Goal: Task Accomplishment & Management: Use online tool/utility

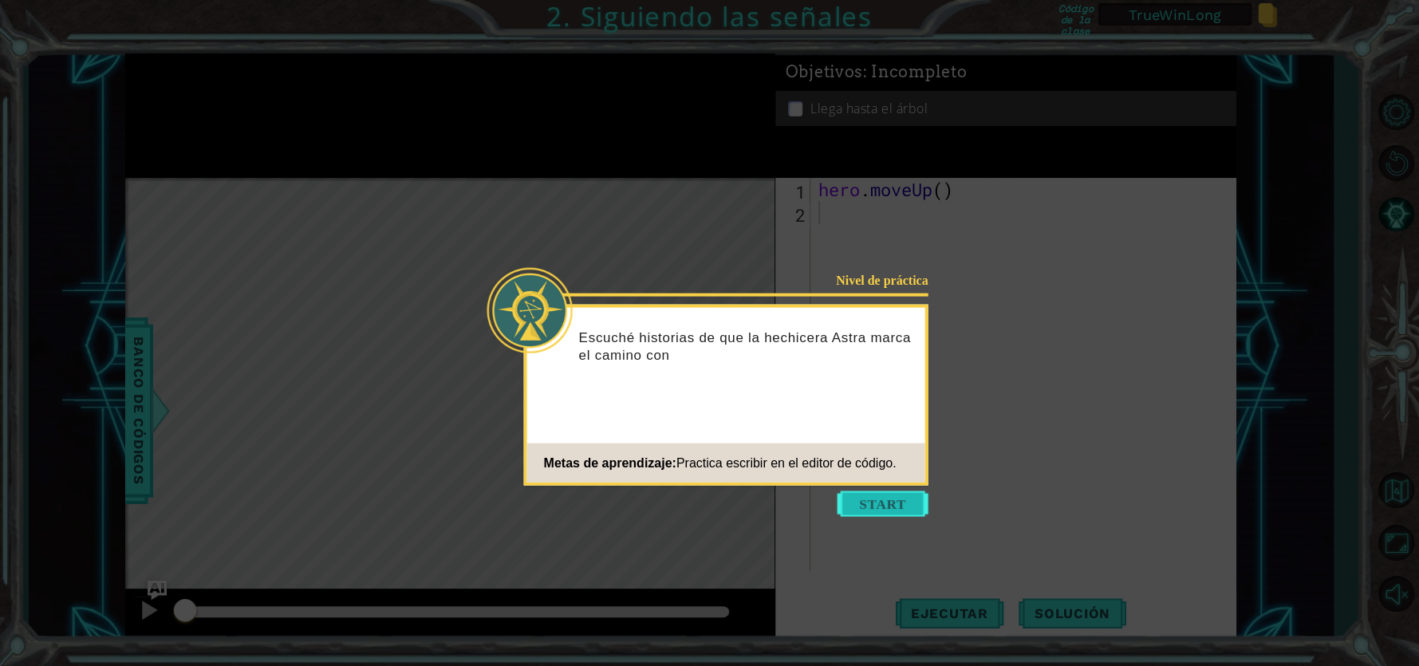
click at [881, 495] on button "Start" at bounding box center [883, 504] width 91 height 26
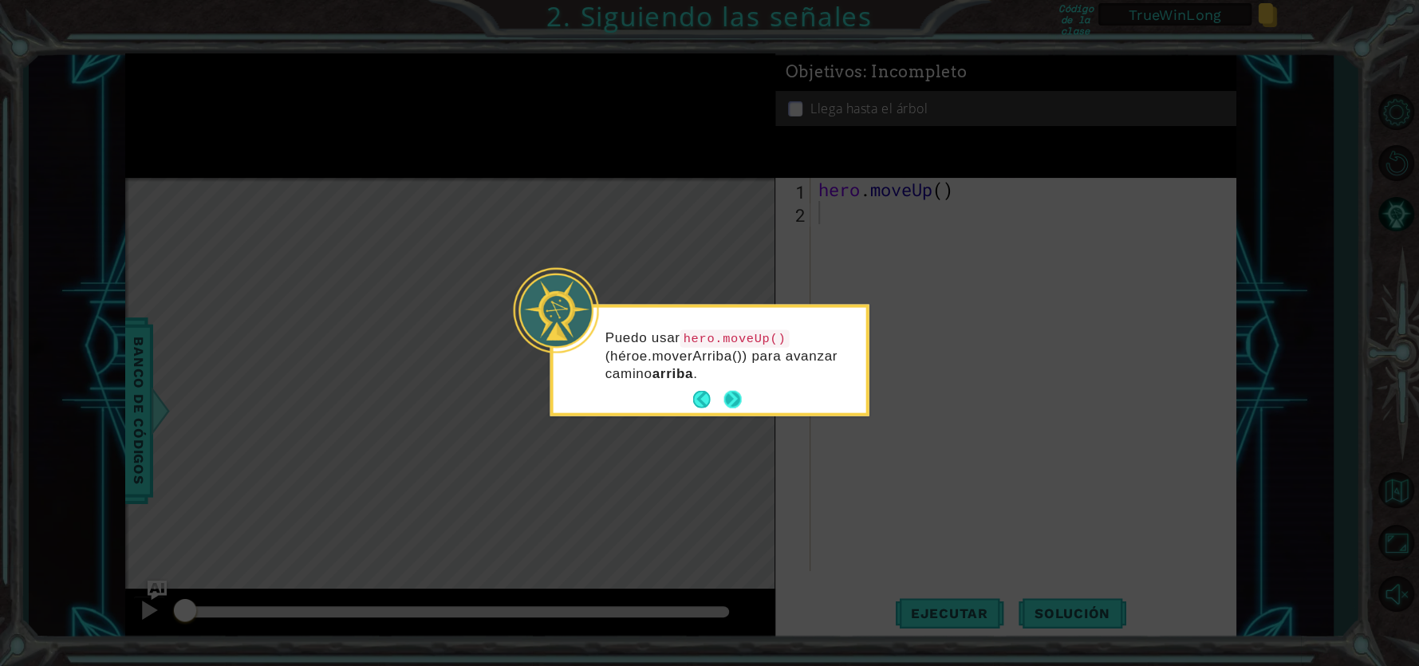
click at [734, 403] on button "Next" at bounding box center [732, 399] width 19 height 19
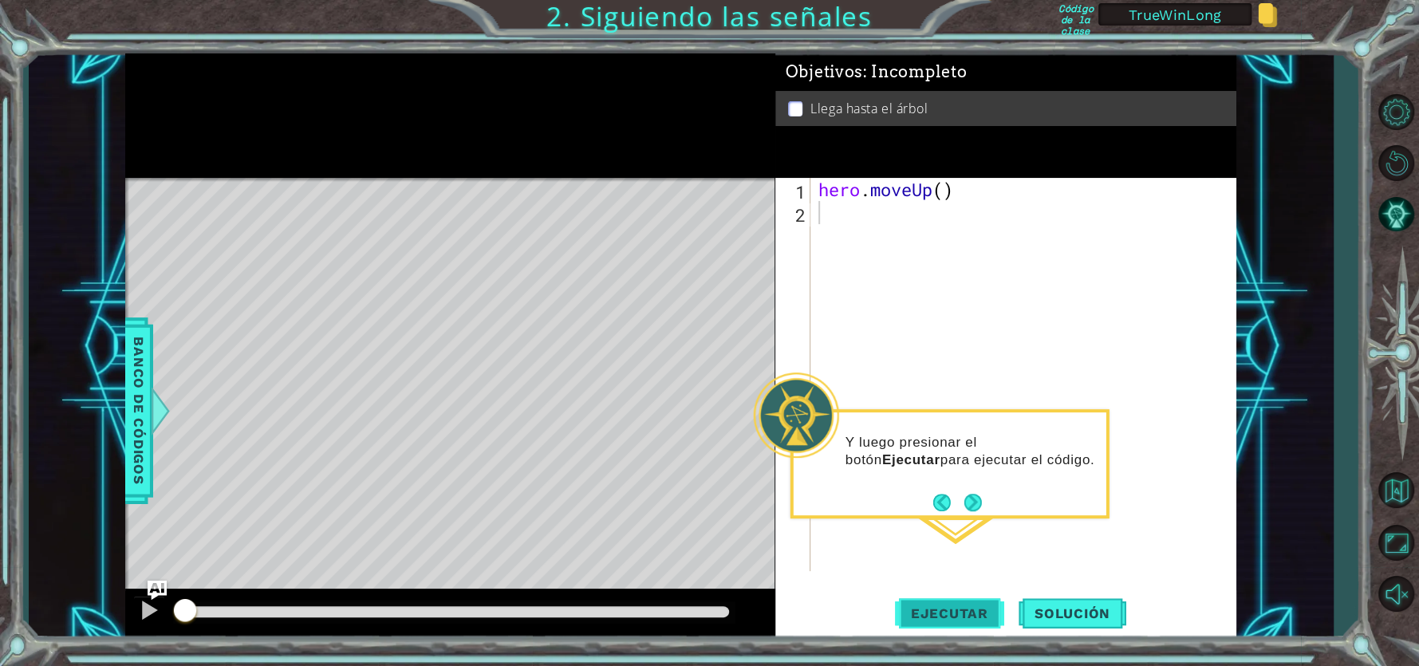
click at [977, 612] on span "Ejecutar" at bounding box center [949, 613] width 109 height 16
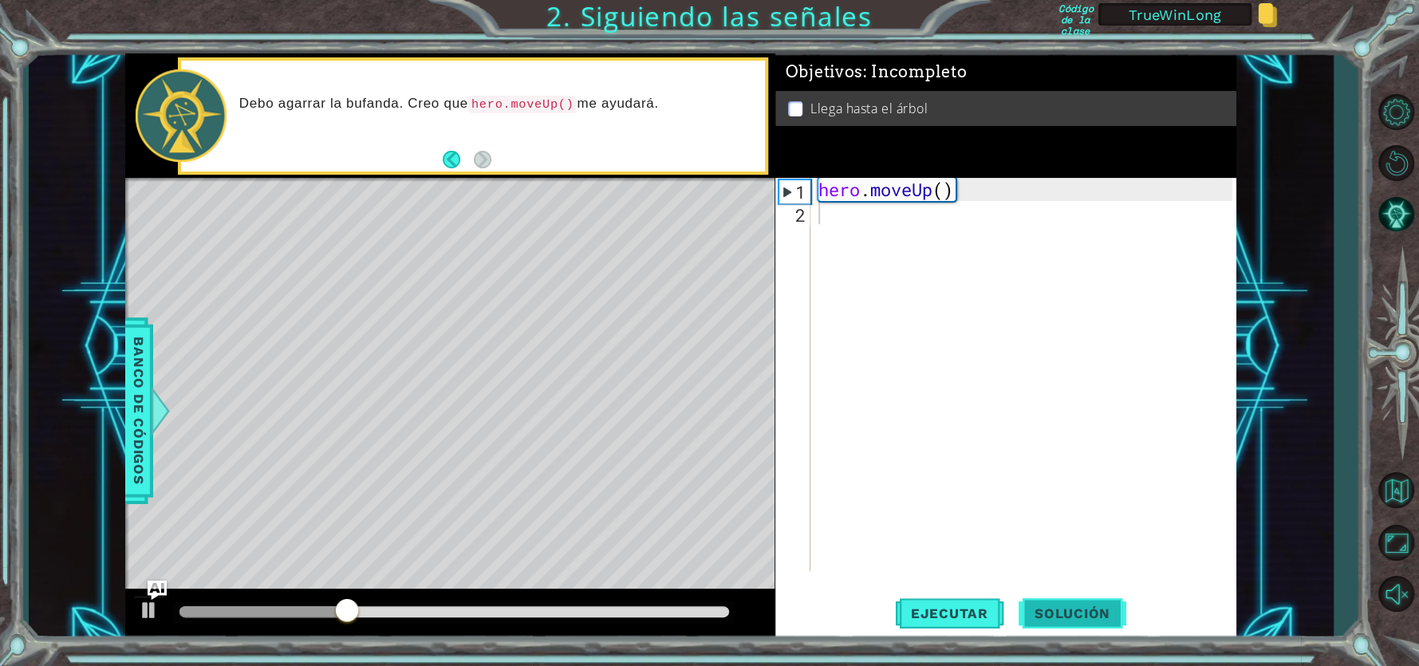
click at [1075, 620] on span "Solución" at bounding box center [1073, 613] width 108 height 16
type textarea "hero.moveUp()"
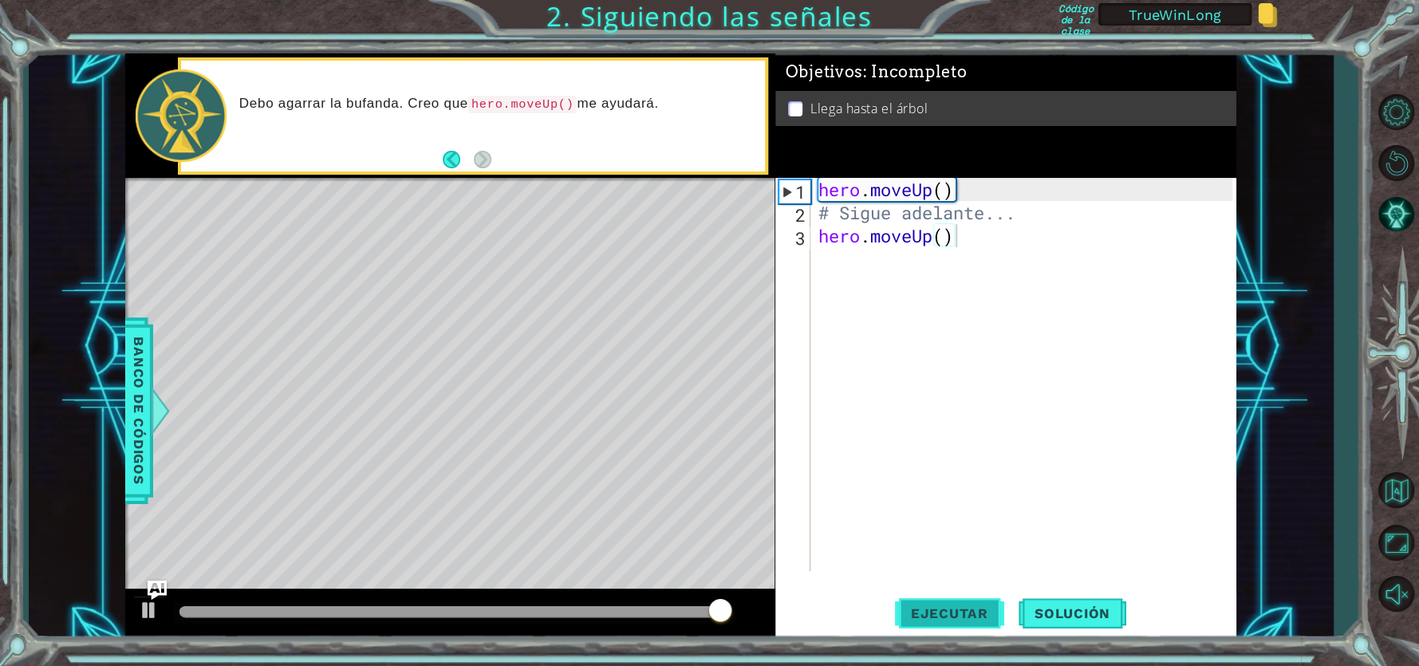
click at [977, 614] on span "Ejecutar" at bounding box center [949, 613] width 109 height 16
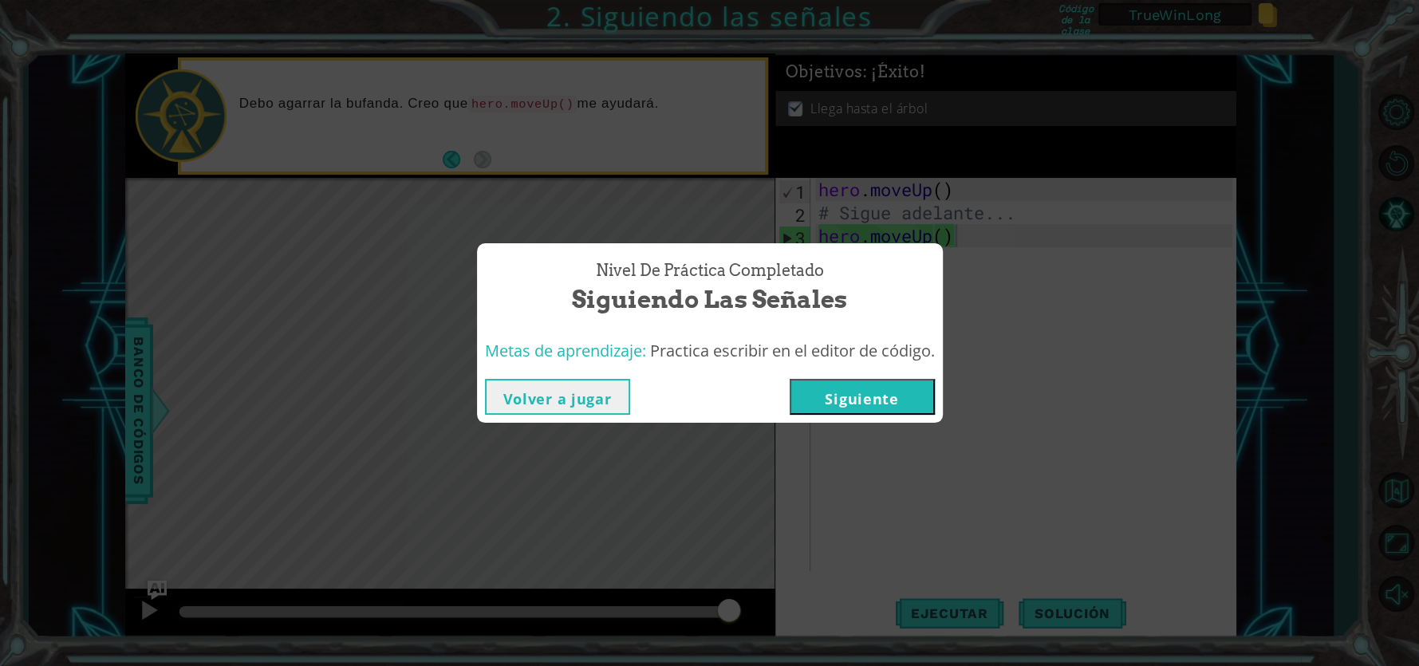
click at [578, 409] on button "Volver a jugar" at bounding box center [557, 397] width 145 height 36
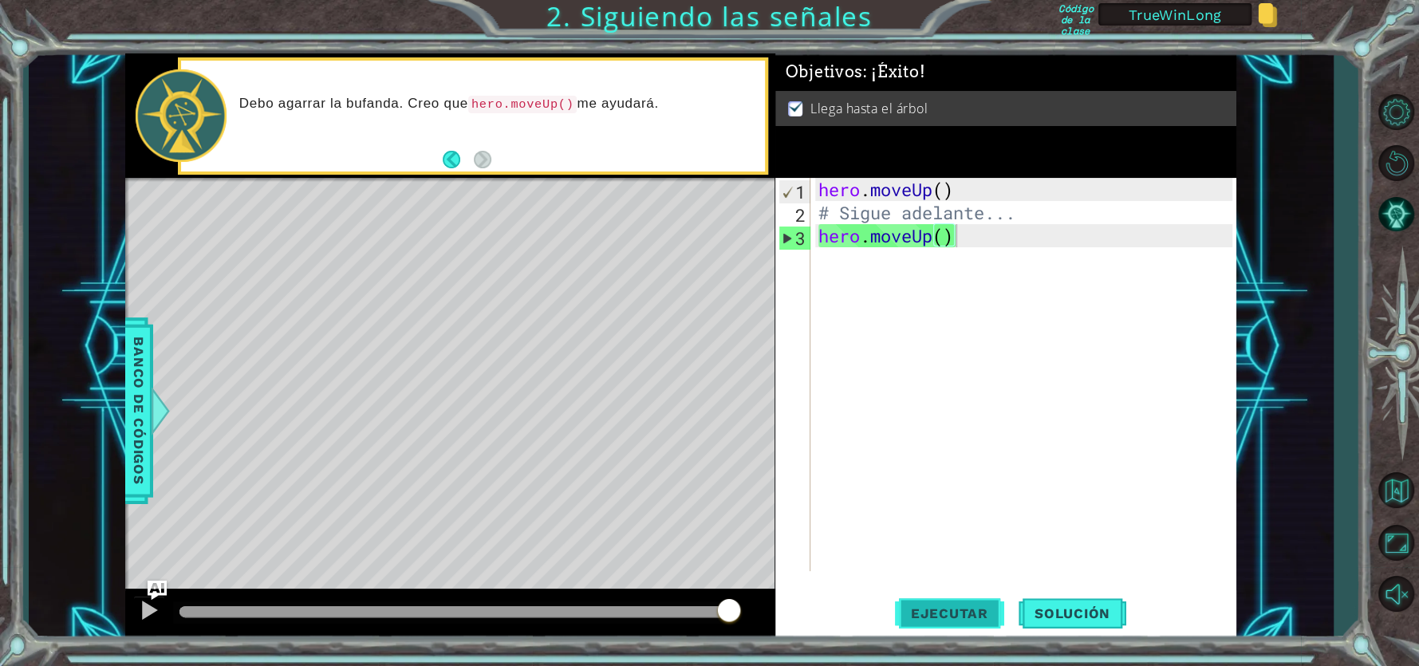
click at [987, 608] on span "Ejecutar" at bounding box center [949, 613] width 109 height 16
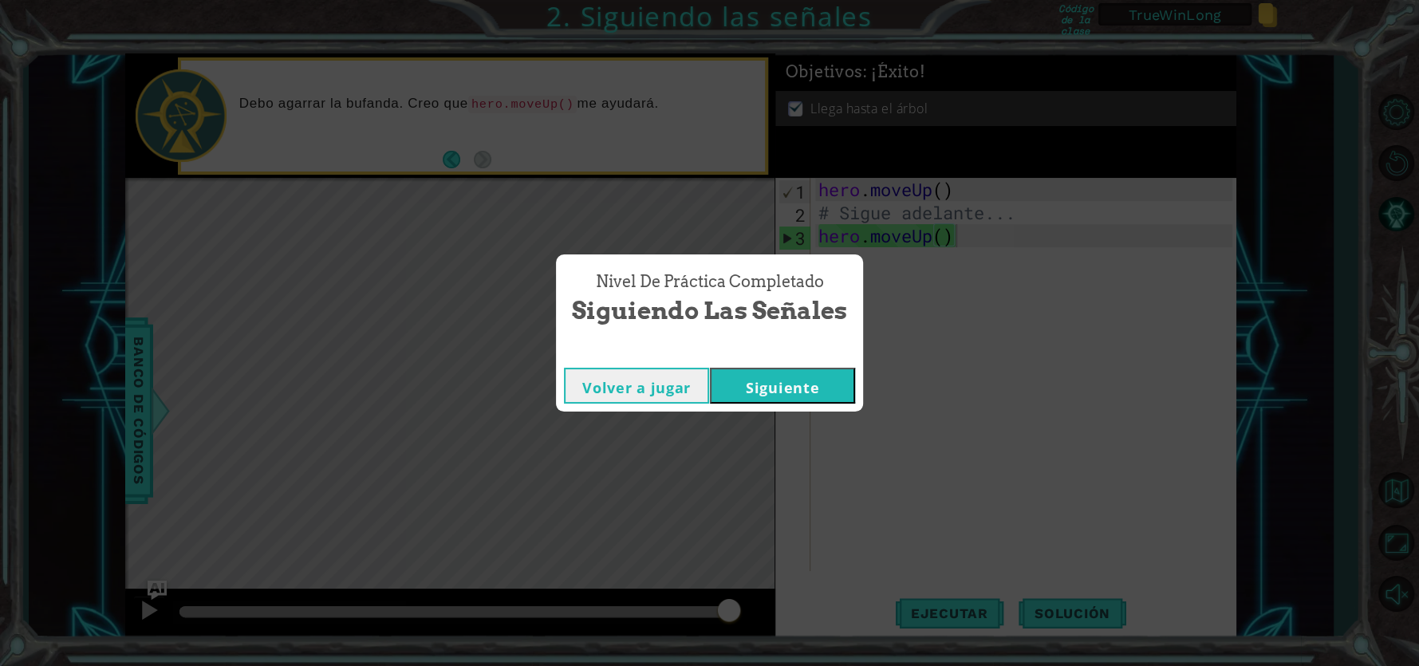
click at [798, 381] on button "Siguiente" at bounding box center [782, 386] width 145 height 36
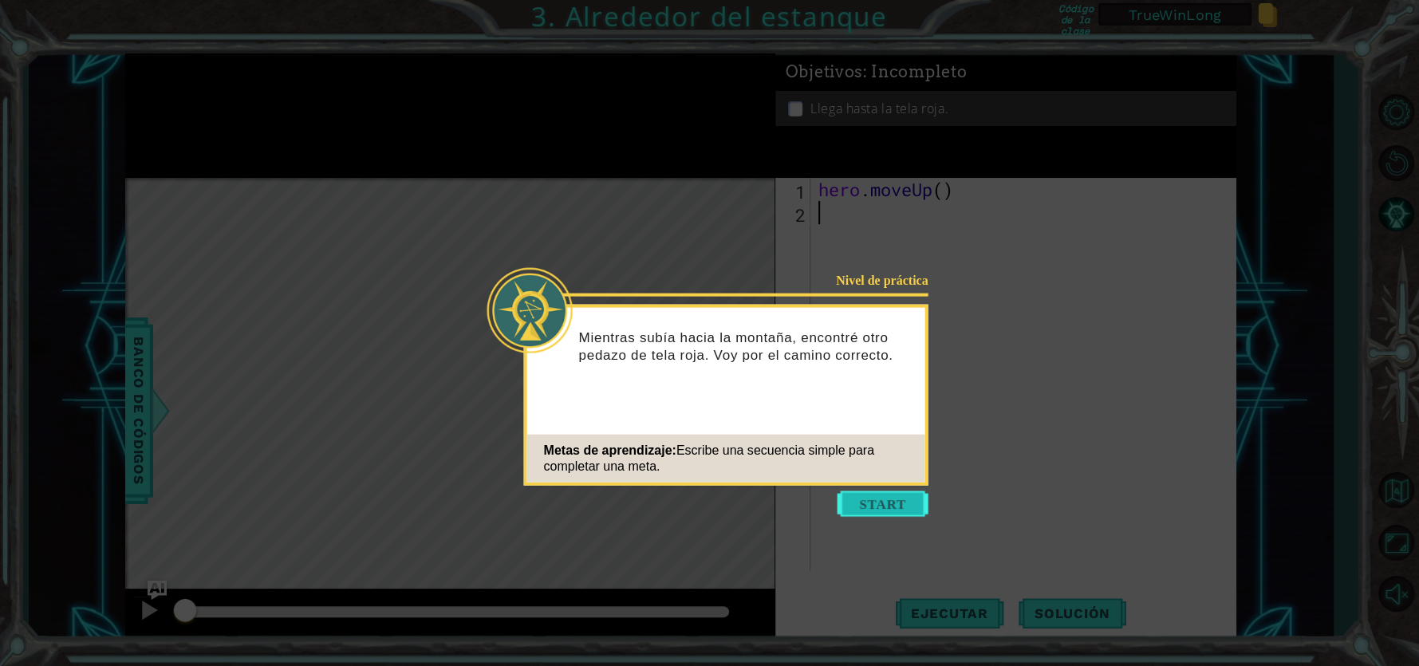
click at [871, 502] on button "Start" at bounding box center [883, 504] width 91 height 26
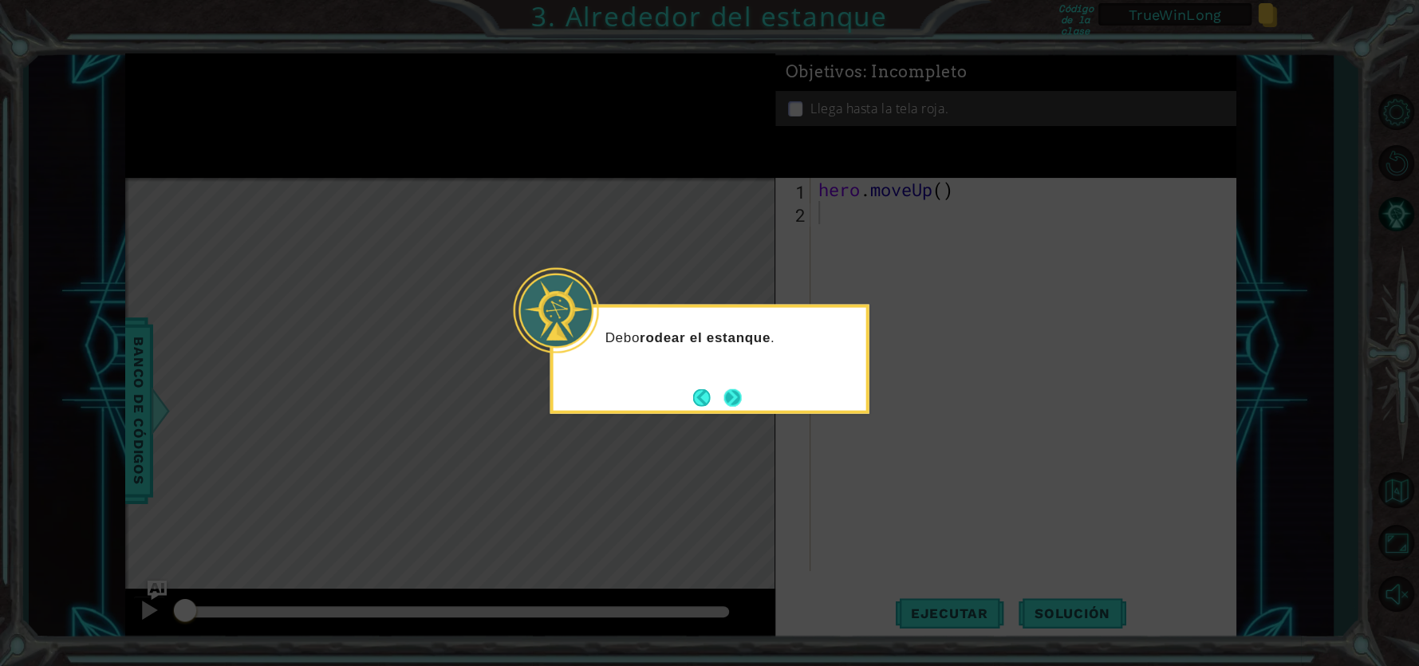
click at [728, 396] on button "Next" at bounding box center [733, 397] width 26 height 26
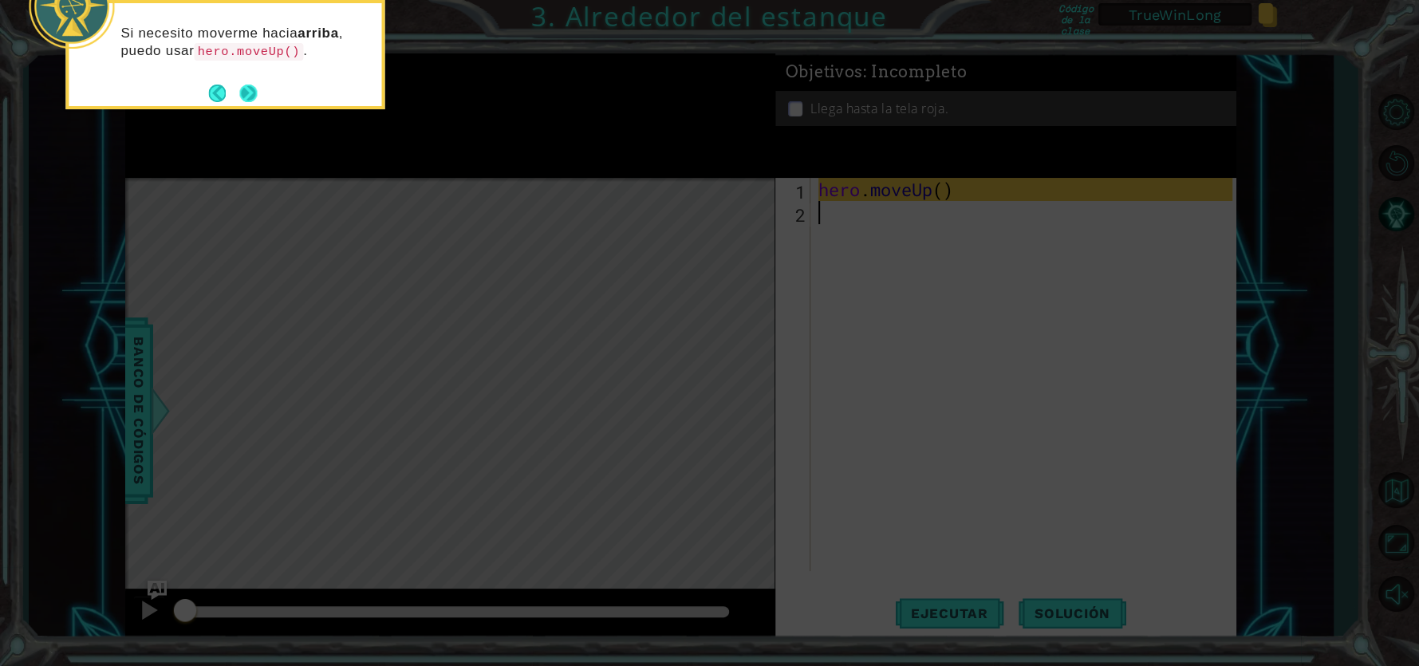
click at [250, 98] on button "Next" at bounding box center [248, 92] width 23 height 23
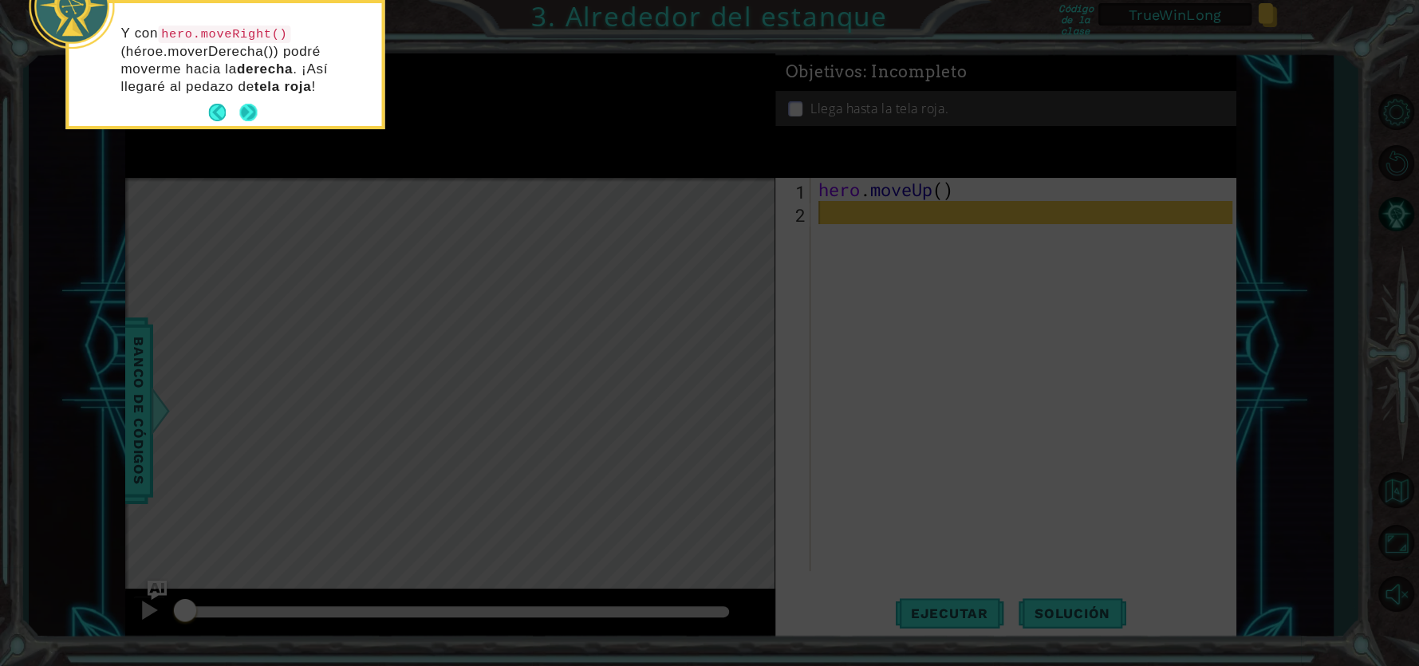
click at [247, 111] on button "Next" at bounding box center [249, 113] width 29 height 29
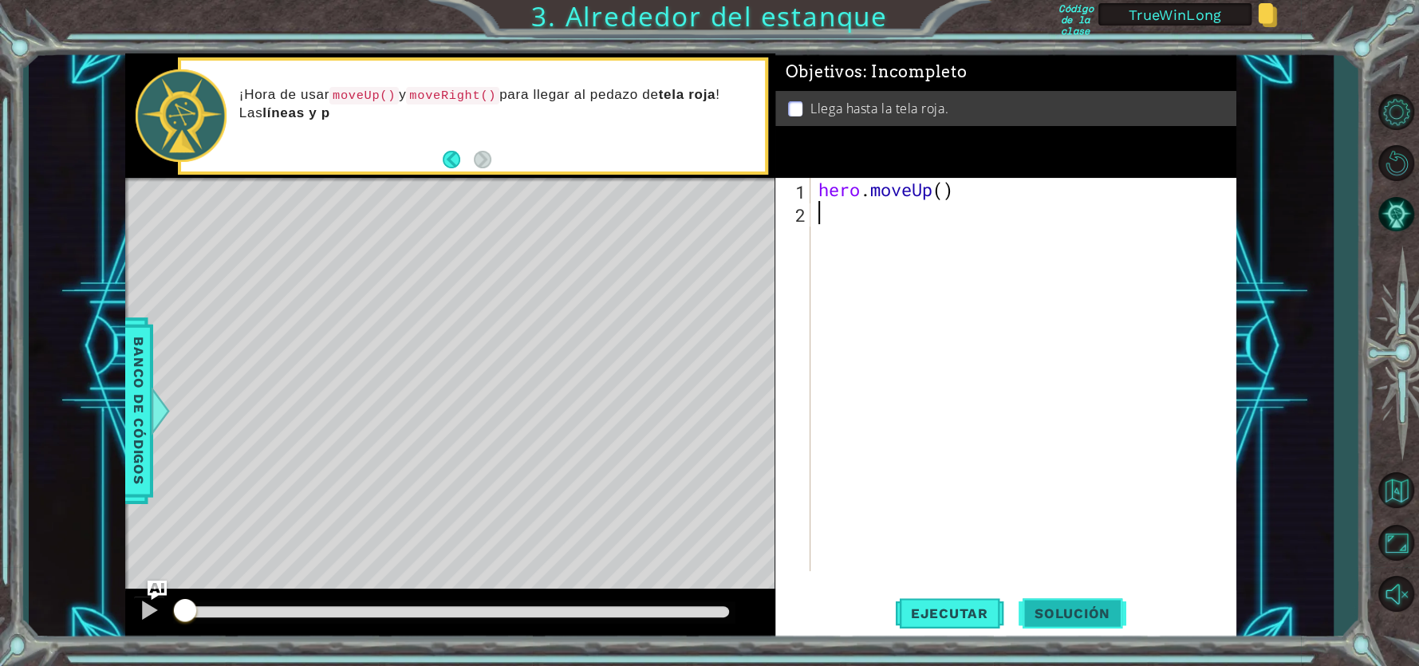
click at [1054, 611] on span "Solución" at bounding box center [1073, 613] width 108 height 16
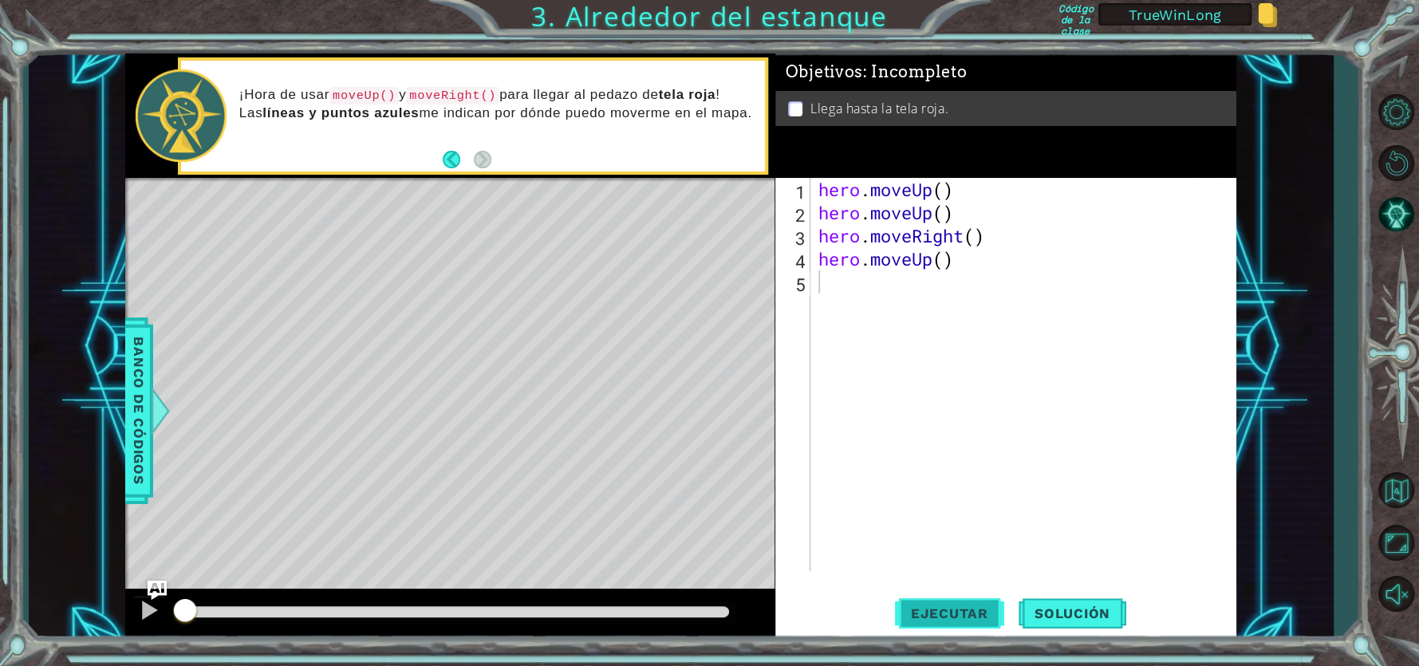
click at [967, 611] on span "Ejecutar" at bounding box center [949, 613] width 109 height 16
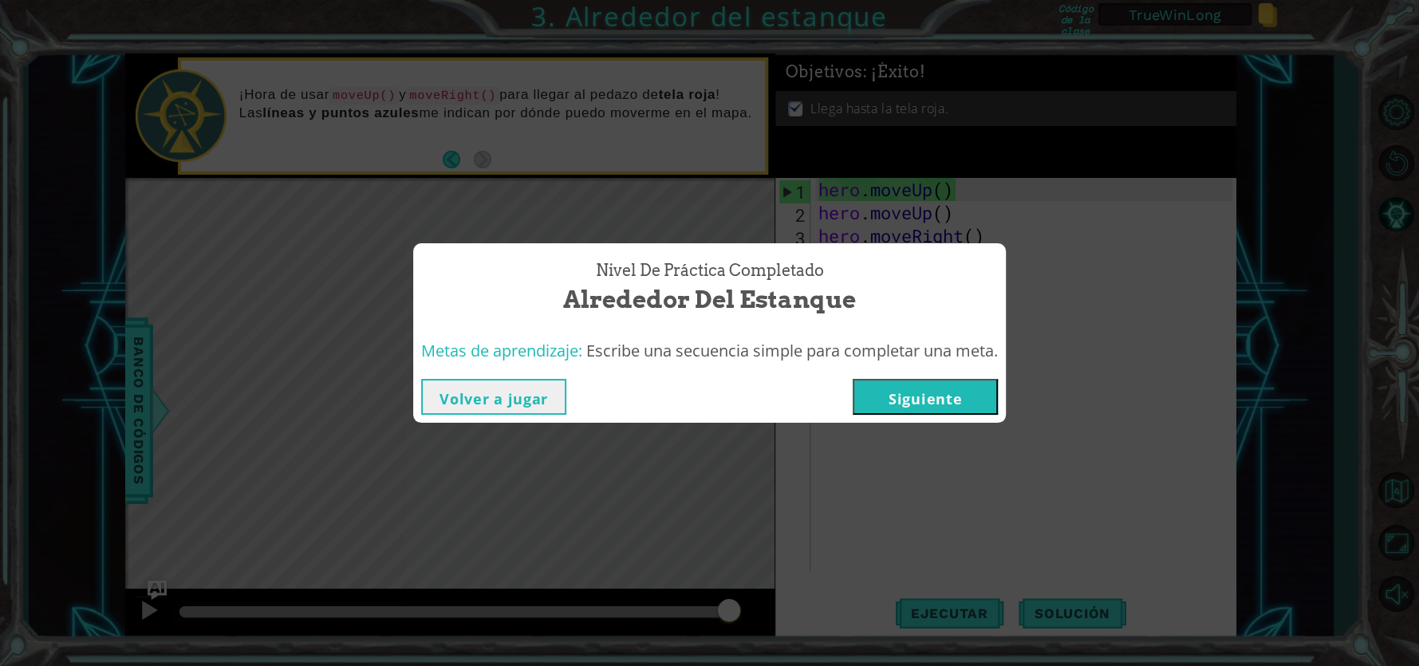
click at [942, 403] on button "Siguiente" at bounding box center [925, 397] width 145 height 36
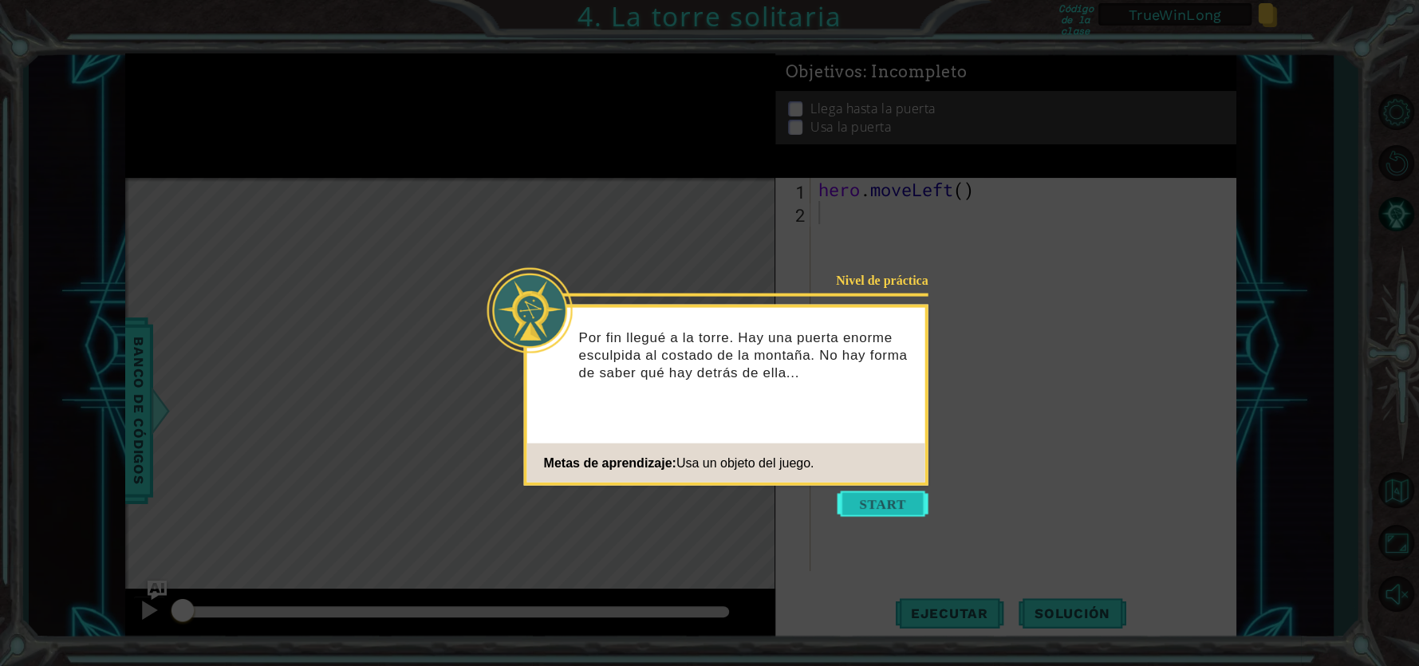
click at [875, 511] on button "Start" at bounding box center [883, 504] width 91 height 26
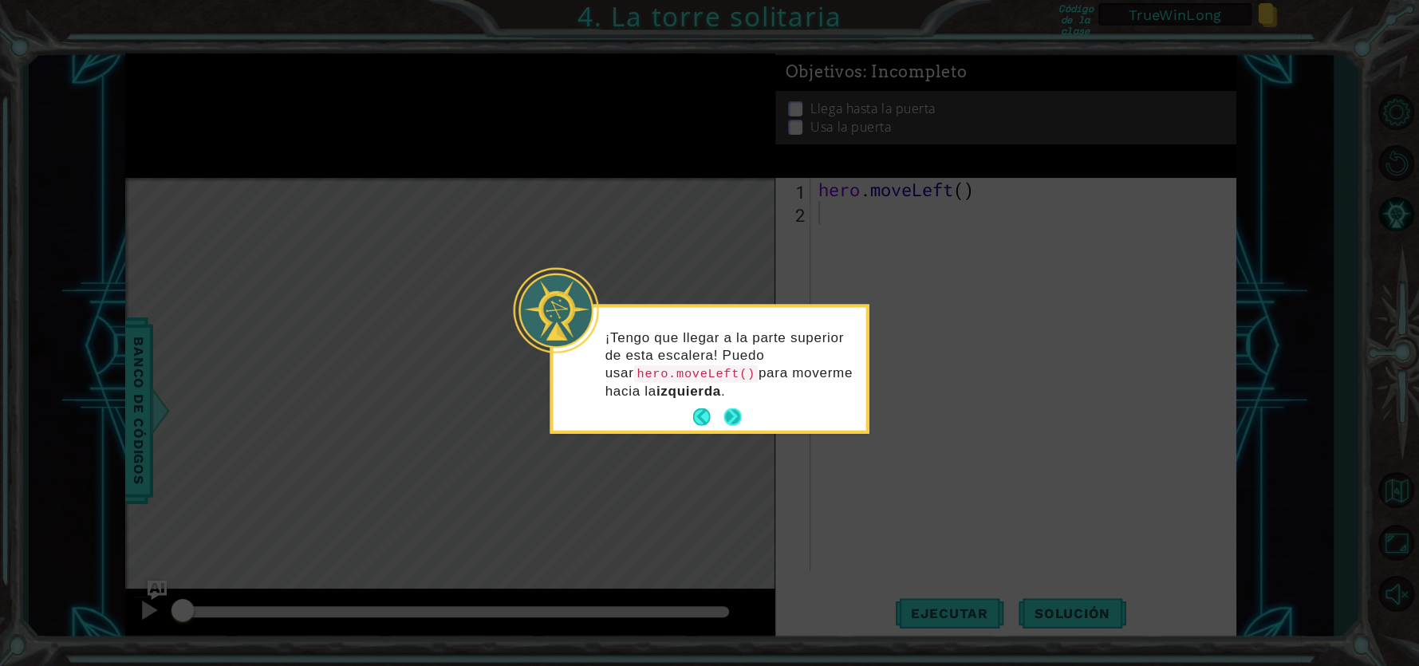
click at [733, 392] on p "¡Tengo que llegar a la parte superior de esta escalera! Puedo usar hero.moveLef…" at bounding box center [730, 364] width 250 height 71
click at [731, 420] on button "Next" at bounding box center [733, 417] width 28 height 28
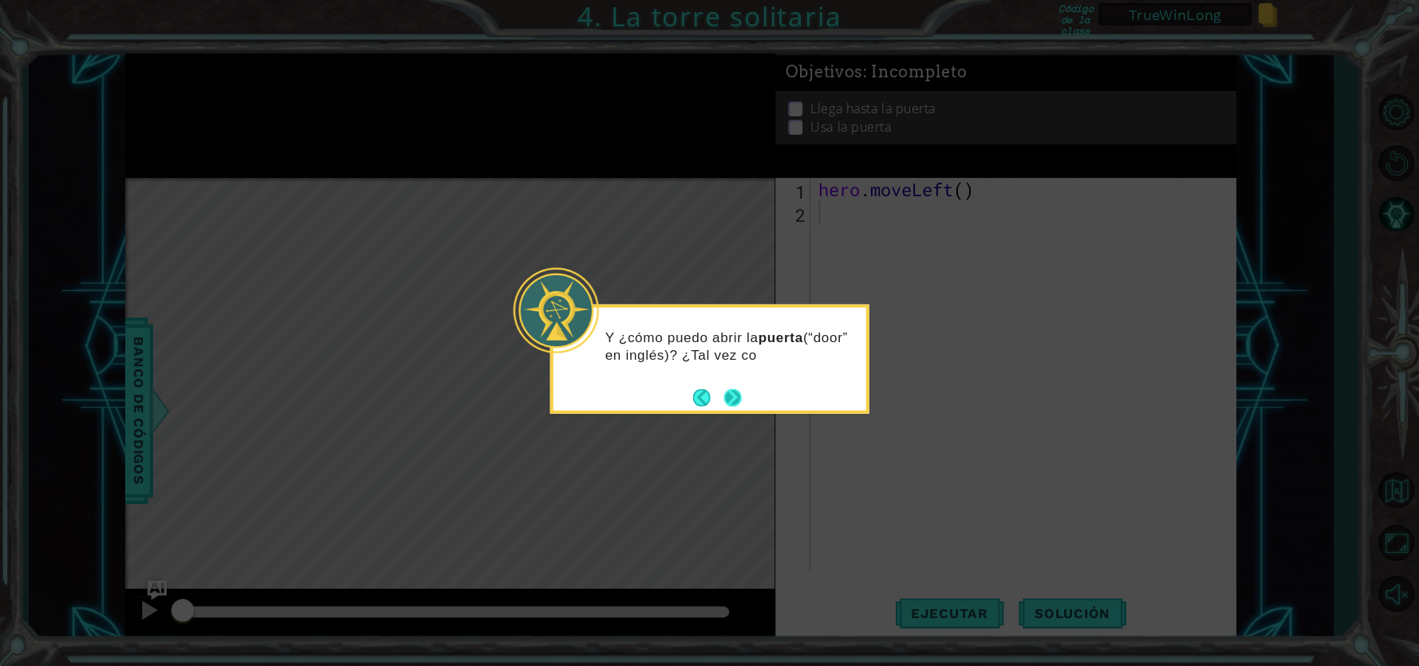
click at [731, 400] on button "Next" at bounding box center [733, 397] width 26 height 26
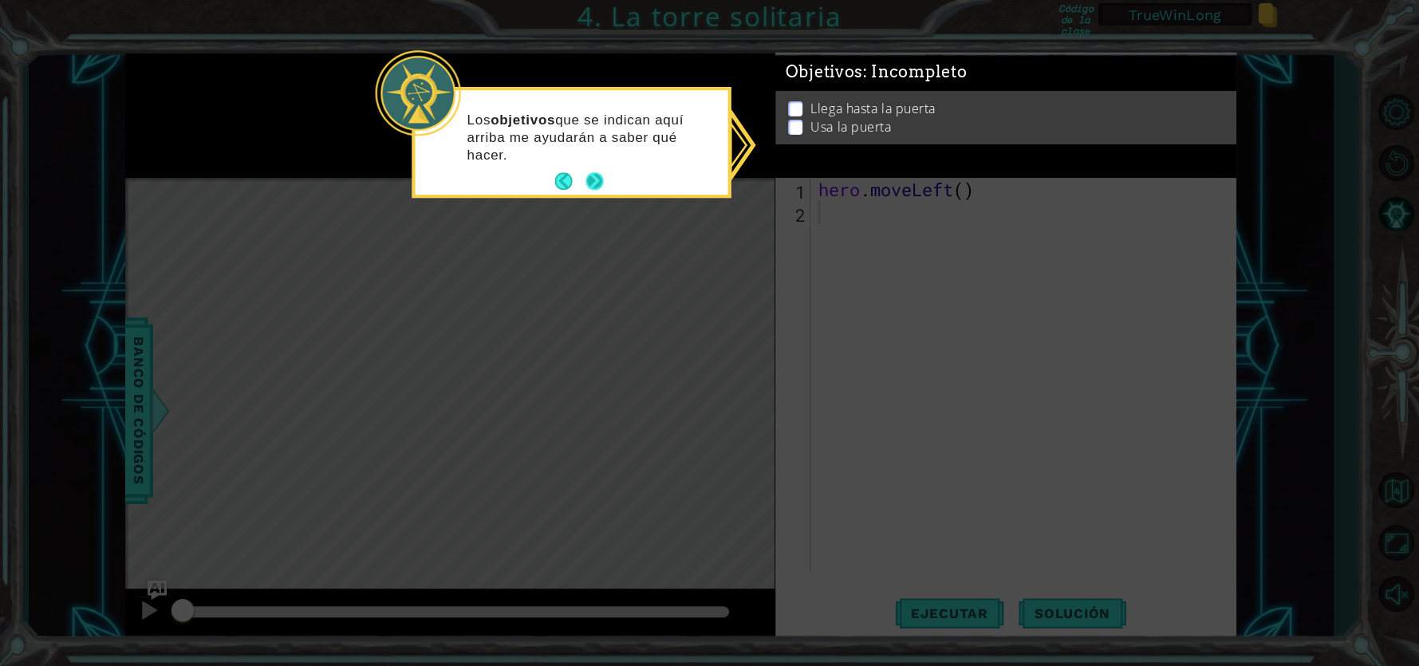
click at [594, 182] on button "Next" at bounding box center [595, 181] width 18 height 18
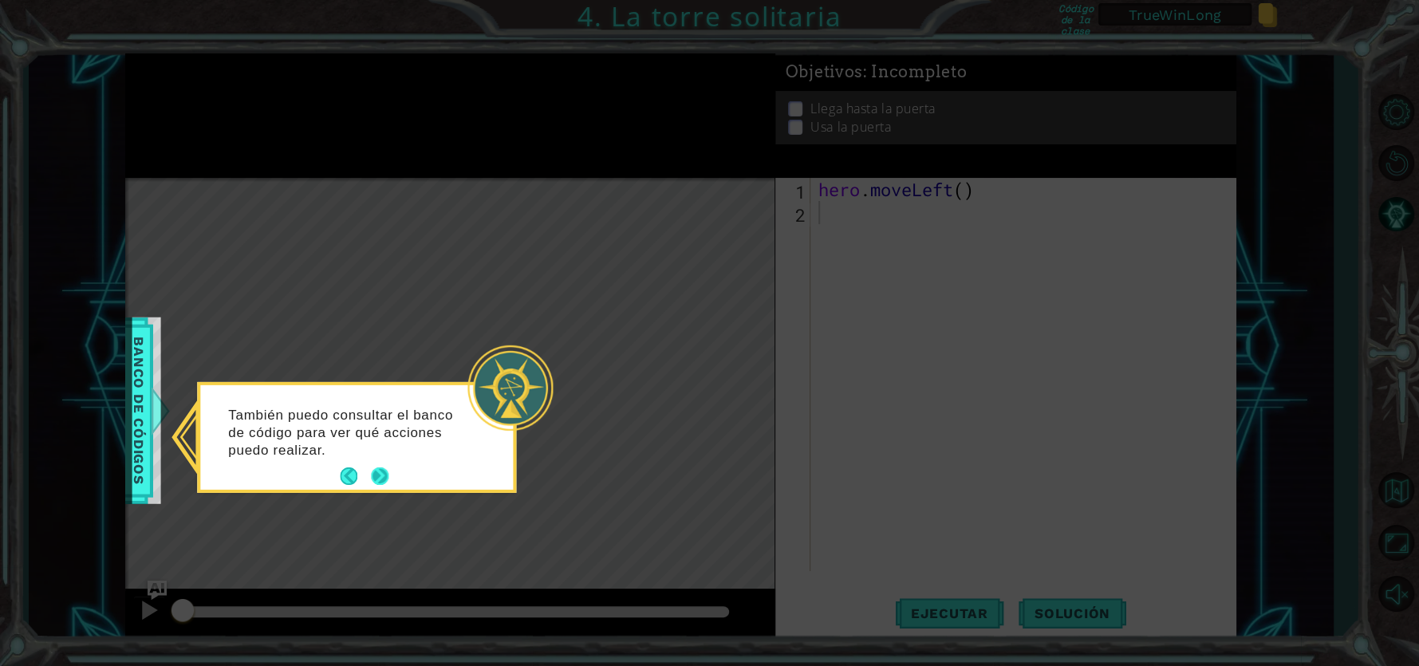
click at [376, 473] on button "Next" at bounding box center [379, 476] width 27 height 27
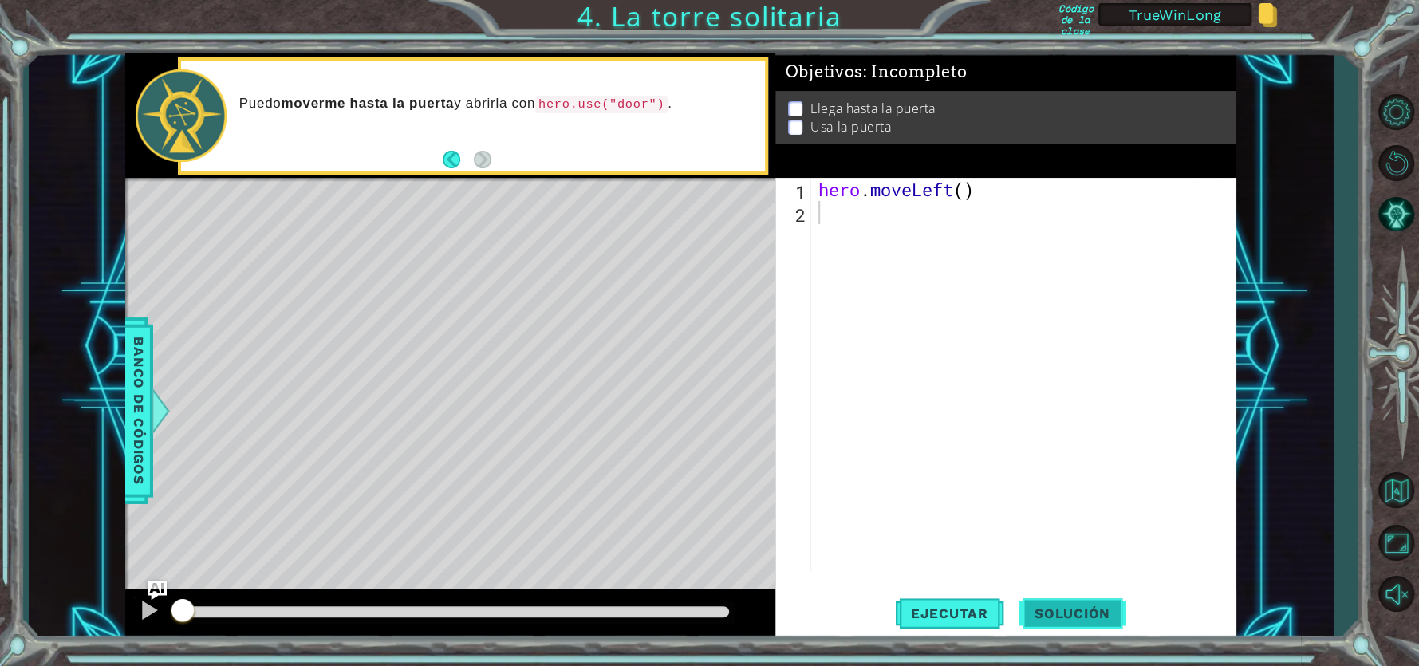
click at [1063, 618] on span "Solución" at bounding box center [1073, 613] width 108 height 16
